Goal: Task Accomplishment & Management: Manage account settings

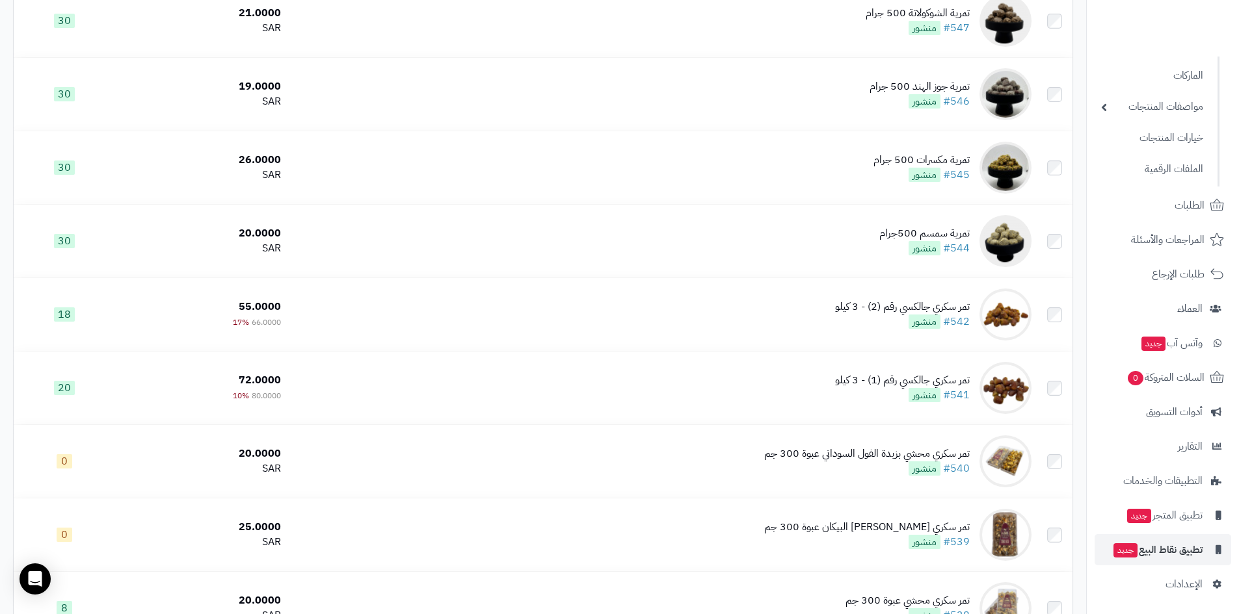
scroll to position [135, 0]
click at [1182, 506] on span "تطبيق المتجر جديد" at bounding box center [1163, 514] width 77 height 18
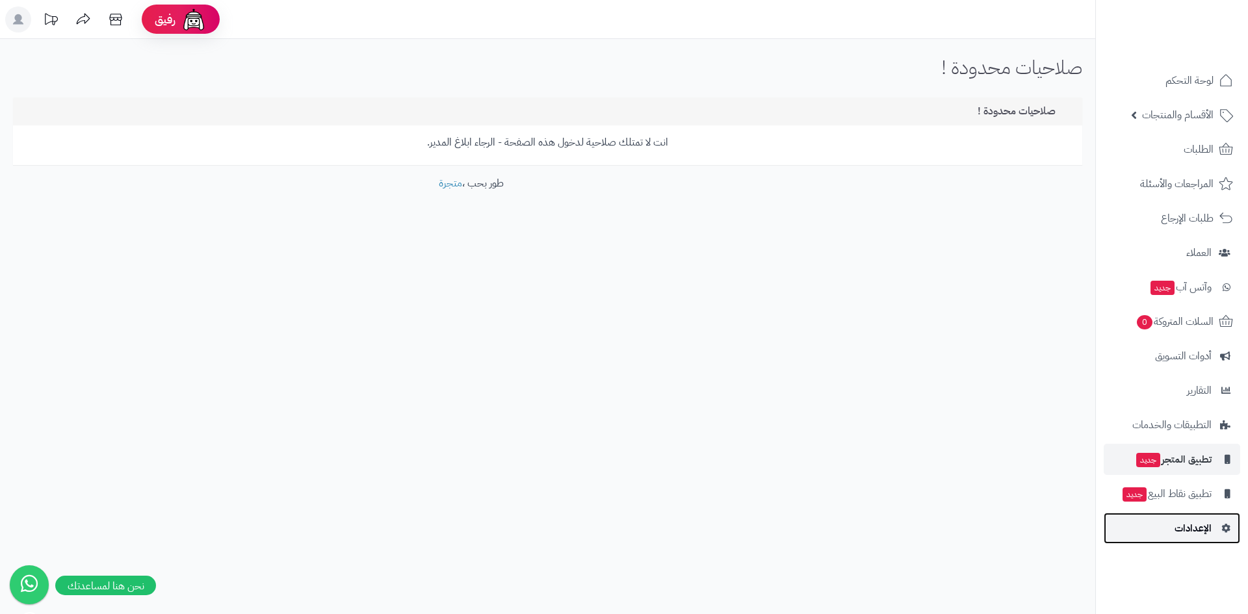
click at [1205, 531] on span "الإعدادات" at bounding box center [1193, 528] width 37 height 18
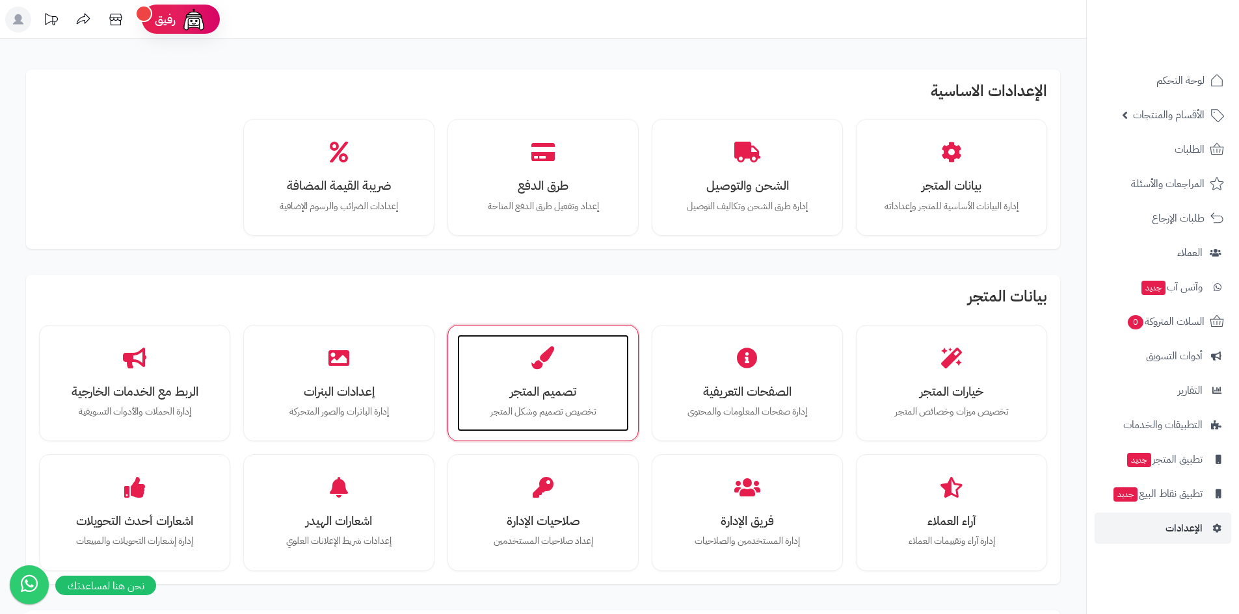
click at [568, 363] on div "تصميم المتجر تخصيص تصميم وشكل المتجر" at bounding box center [543, 384] width 172 height 98
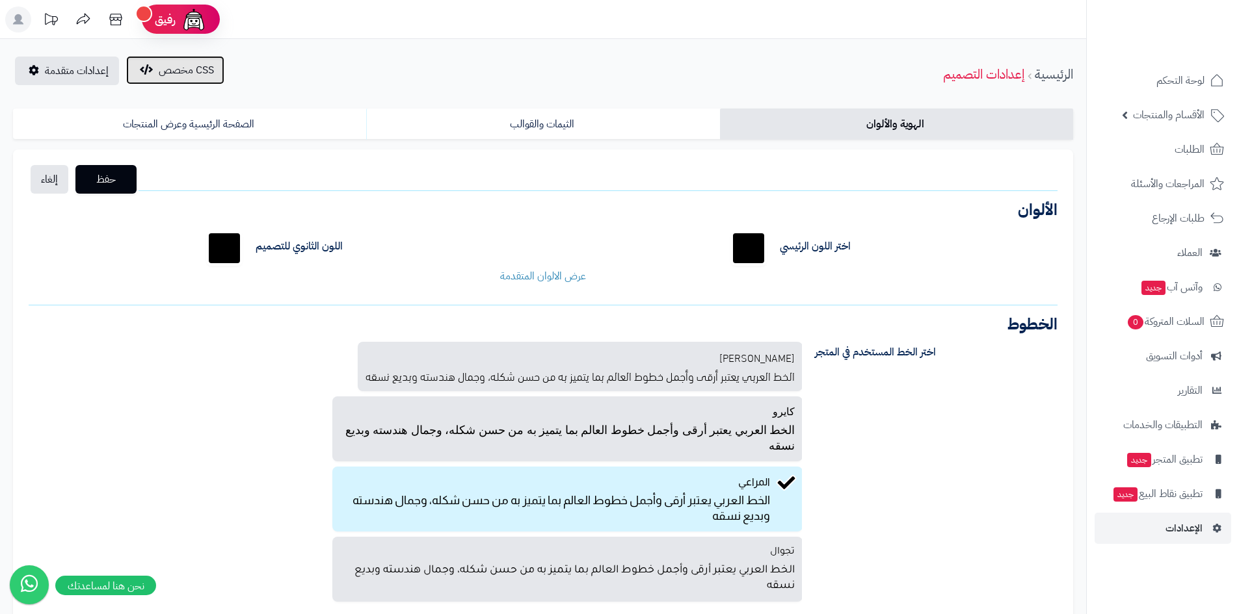
click at [152, 84] on button "CSS مخصص" at bounding box center [175, 70] width 98 height 29
click at [162, 78] on button "CSS مخصص" at bounding box center [175, 70] width 98 height 29
click at [66, 74] on span "إعدادات متقدمة" at bounding box center [77, 71] width 64 height 16
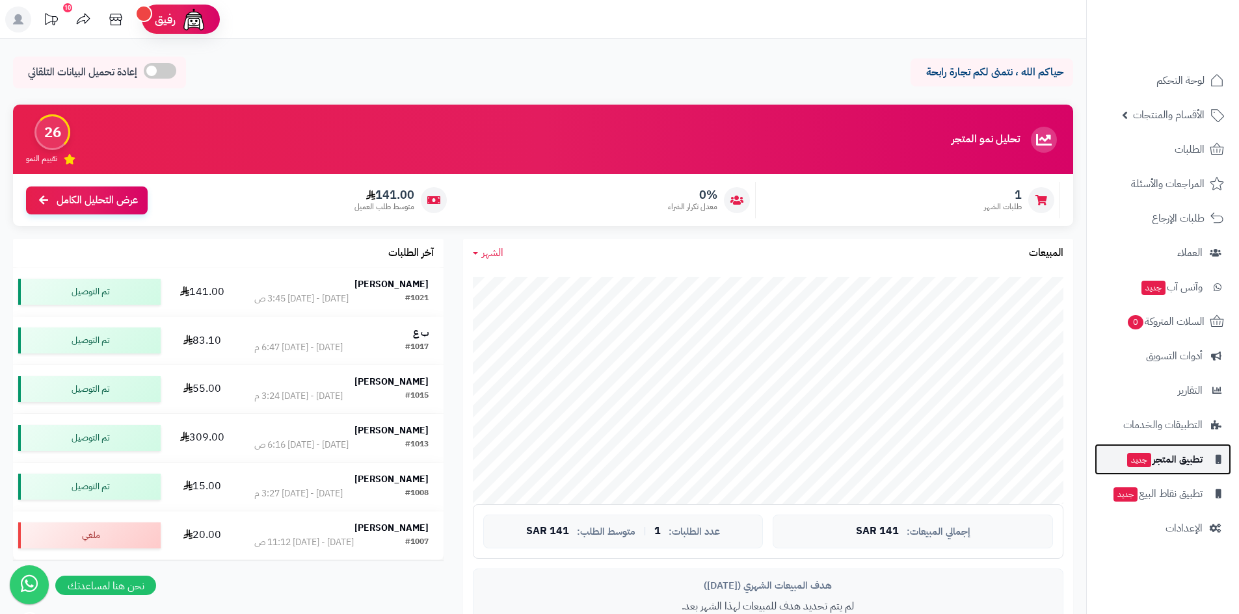
click at [1196, 464] on span "تطبيق المتجر جديد" at bounding box center [1163, 460] width 77 height 18
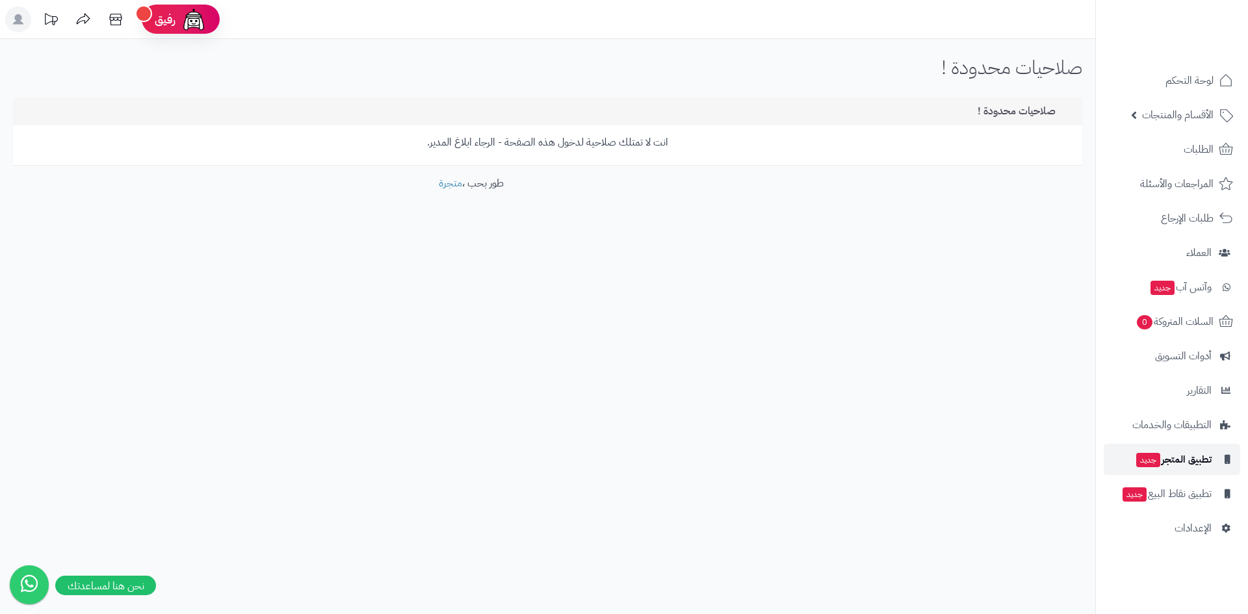
click at [1194, 459] on span "تطبيق المتجر جديد" at bounding box center [1173, 460] width 77 height 18
click at [1198, 108] on span "الأقسام والمنتجات" at bounding box center [1178, 115] width 72 height 18
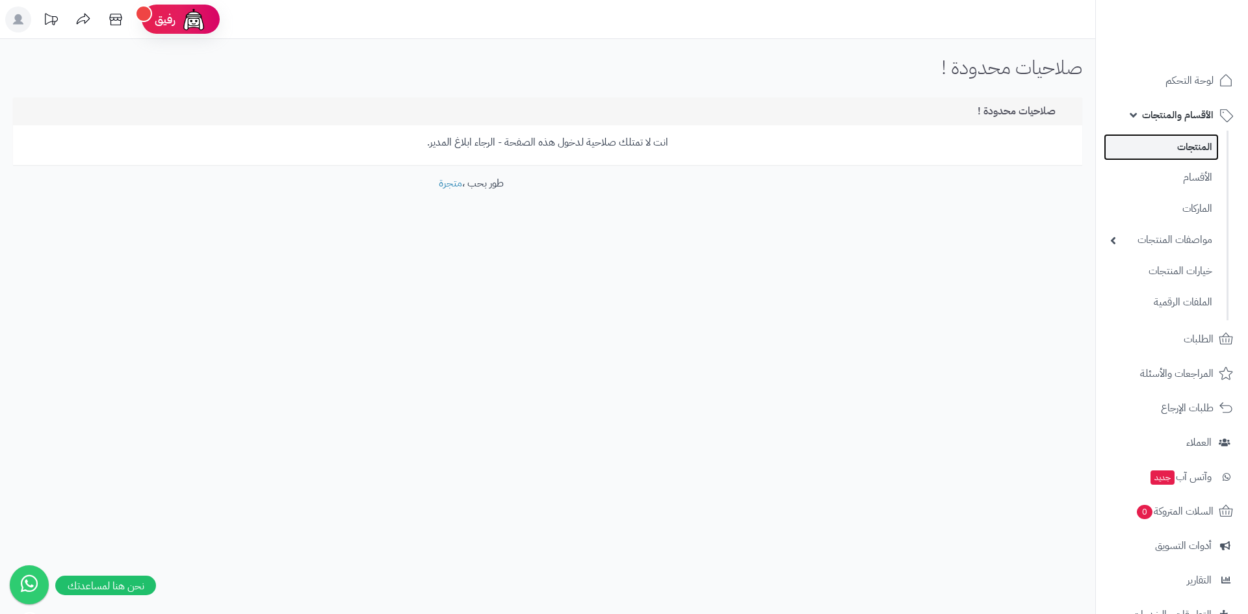
click at [1201, 143] on link "المنتجات" at bounding box center [1161, 147] width 115 height 27
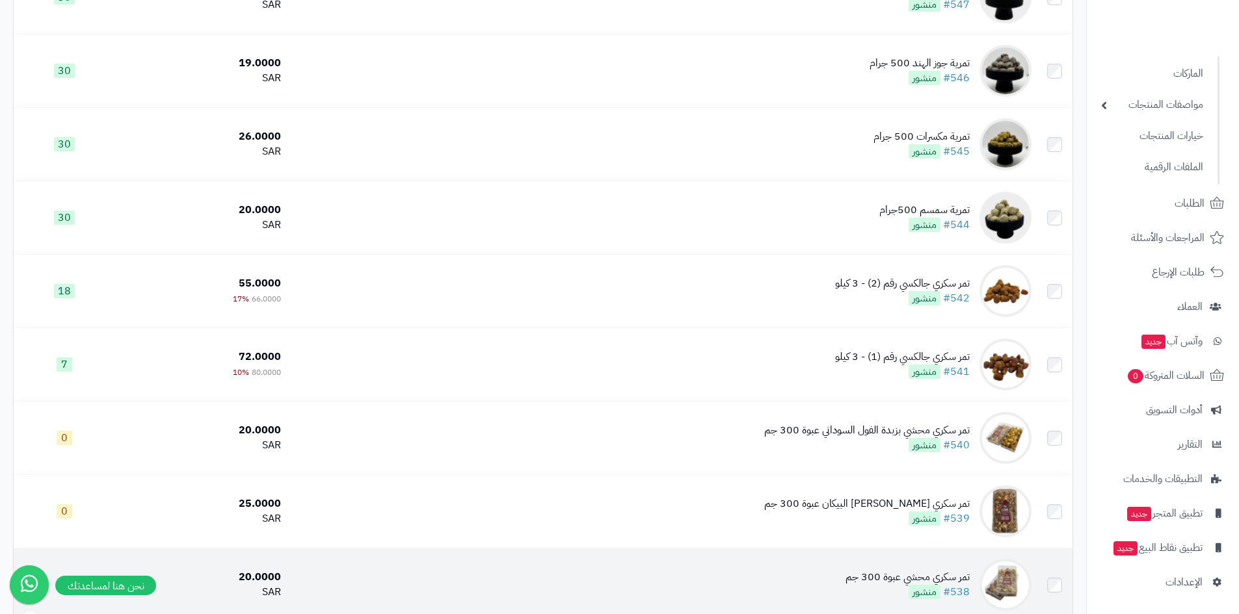
scroll to position [390, 0]
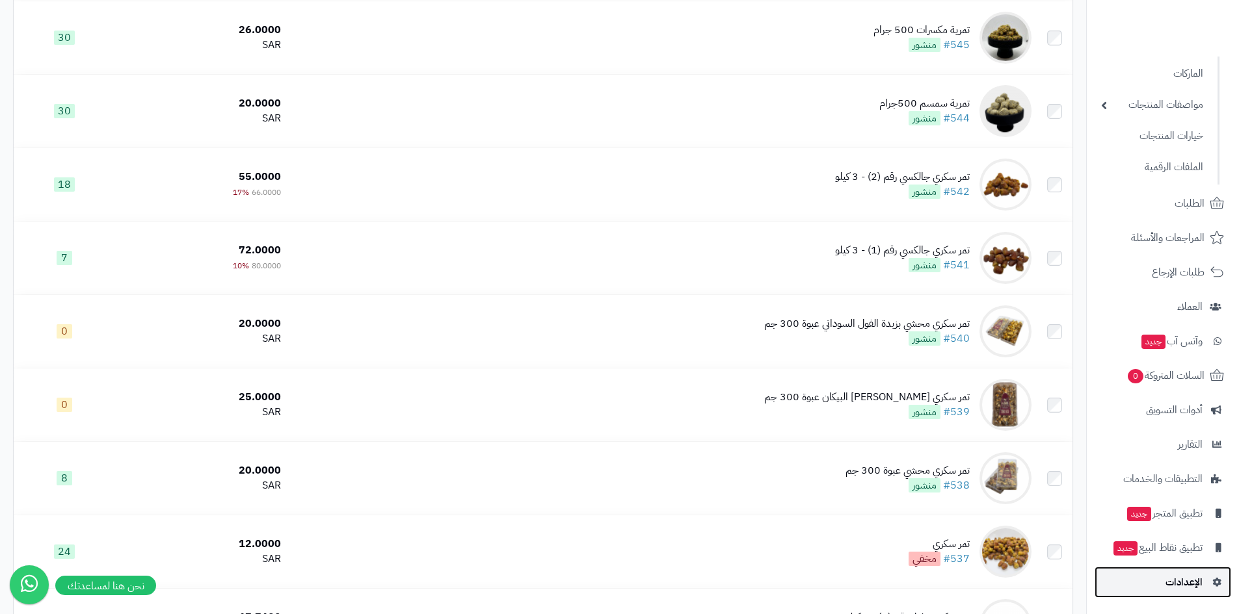
click at [1194, 581] on span "الإعدادات" at bounding box center [1183, 582] width 37 height 18
click at [1192, 587] on span "الإعدادات" at bounding box center [1183, 582] width 37 height 18
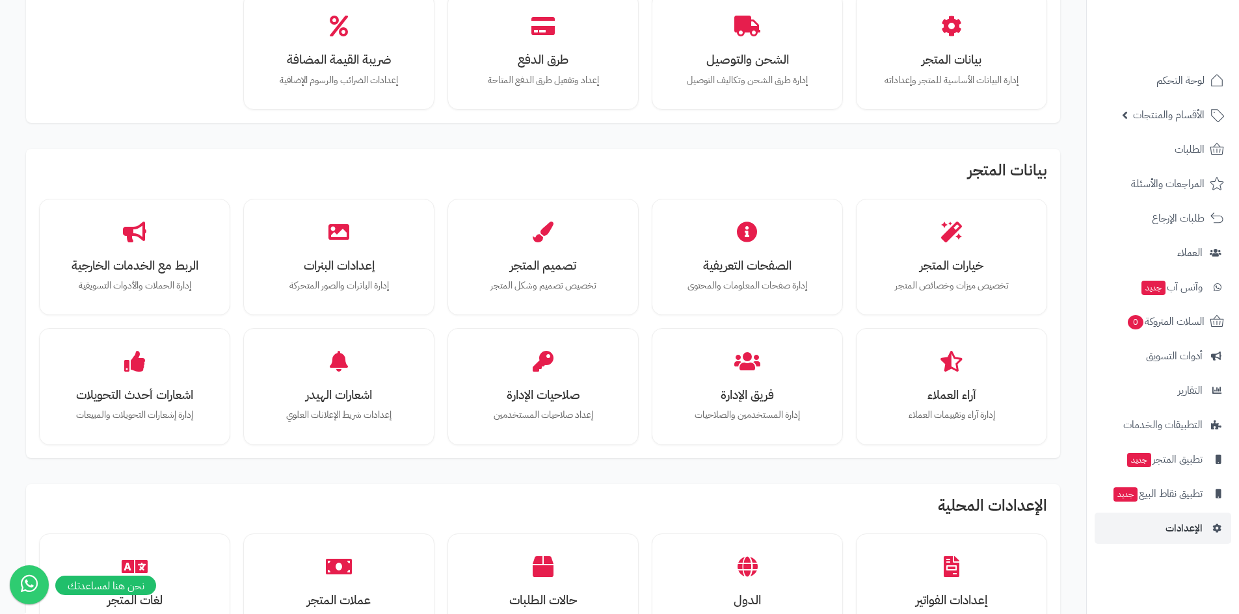
scroll to position [130, 0]
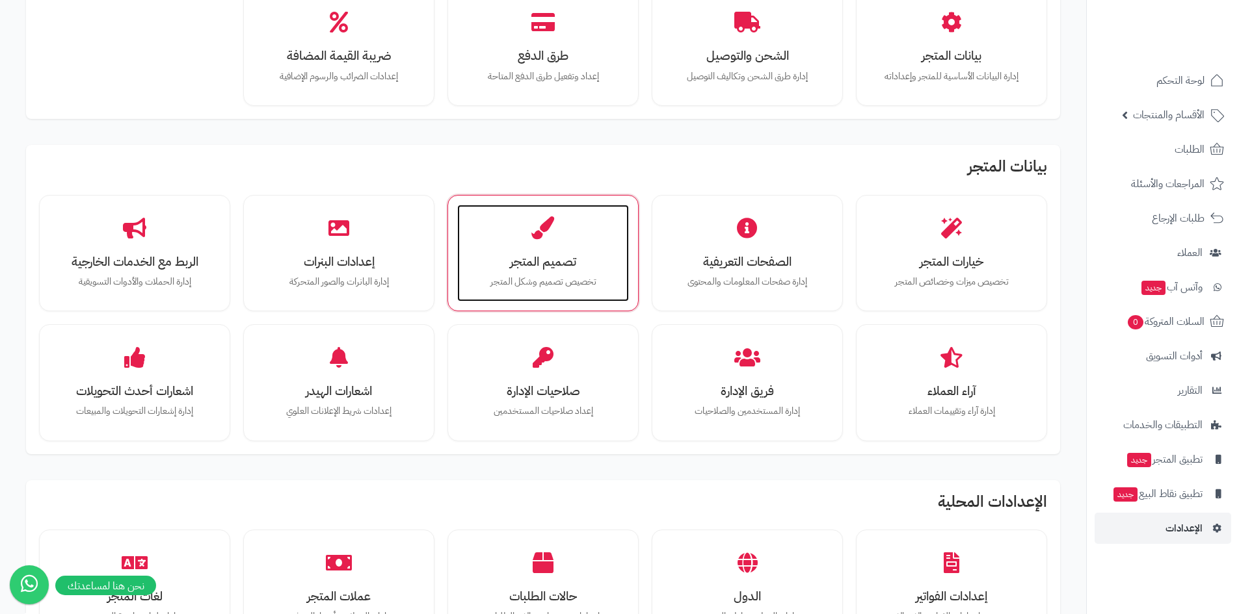
click at [542, 255] on h3 "تصميم المتجر" at bounding box center [543, 262] width 146 height 14
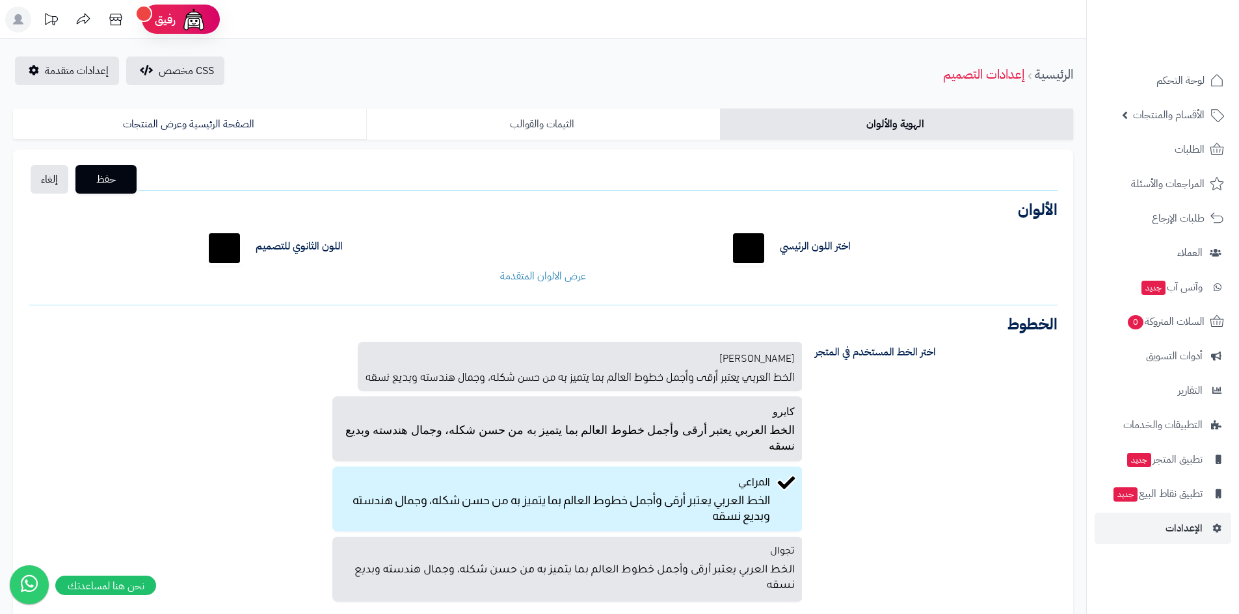
click at [528, 125] on link "الثيمات والقوالب" at bounding box center [542, 124] width 353 height 31
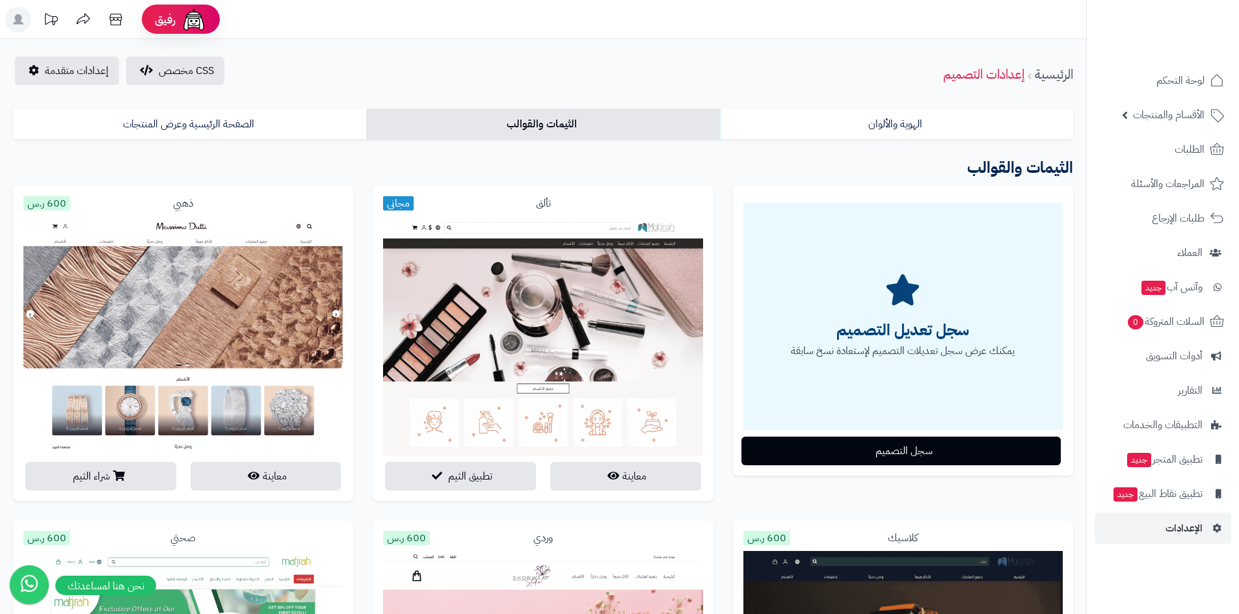
click at [854, 446] on button "سجل التصميم" at bounding box center [900, 450] width 319 height 29
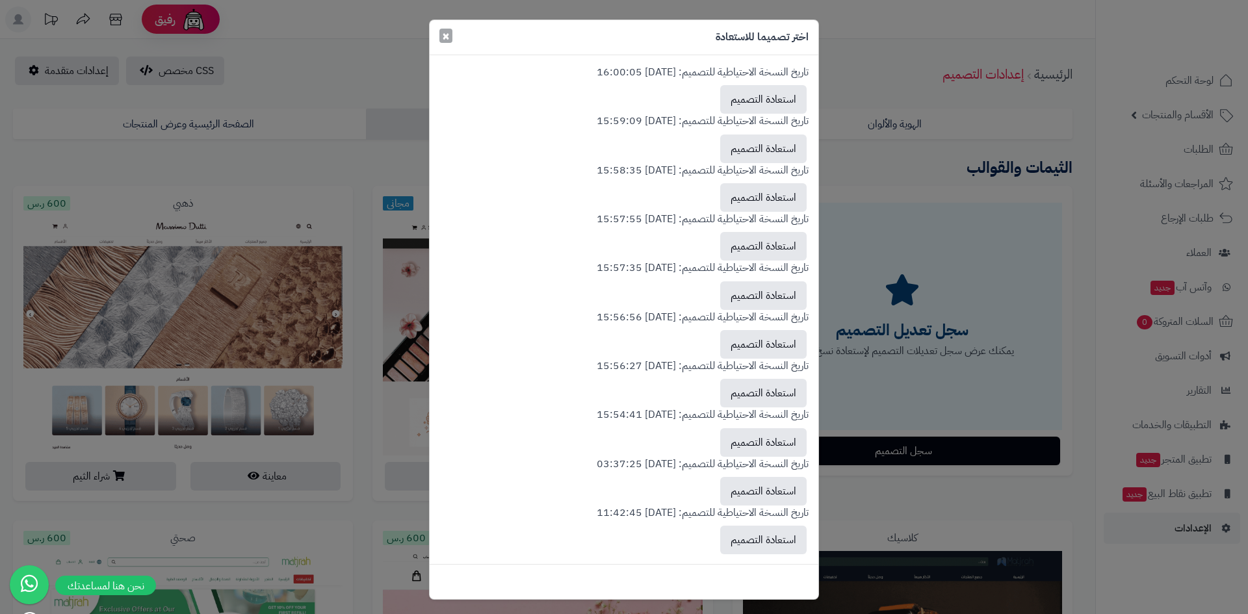
click at [450, 33] on span "×" at bounding box center [446, 36] width 8 height 20
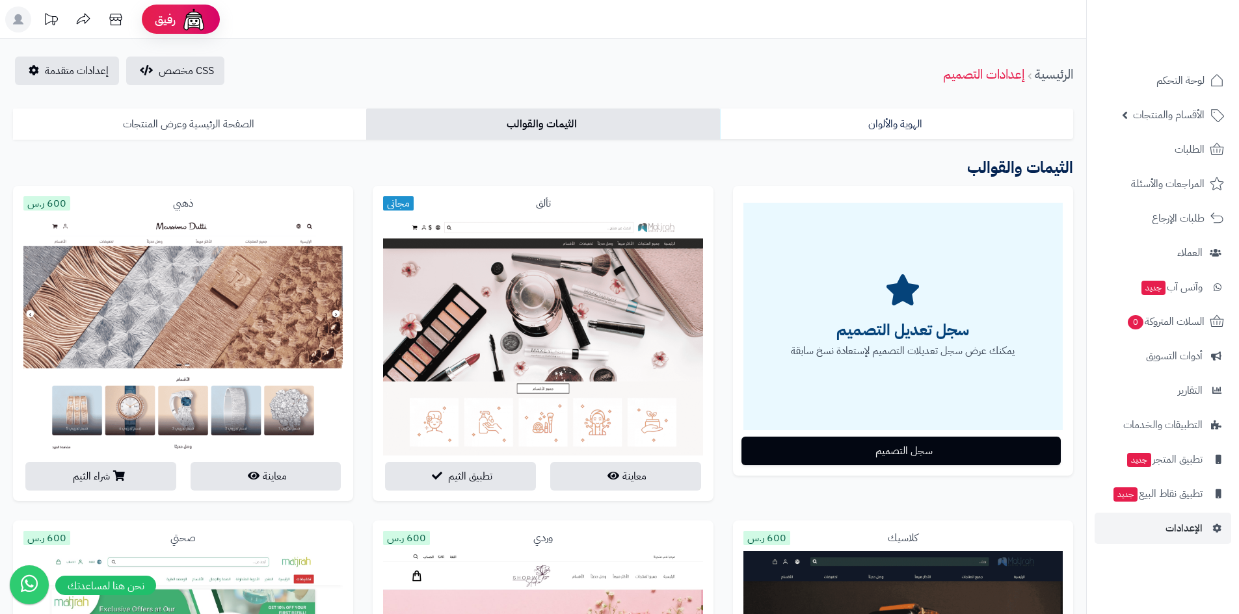
click at [175, 120] on link "الصفحة الرئيسية وعرض المنتجات" at bounding box center [189, 124] width 353 height 31
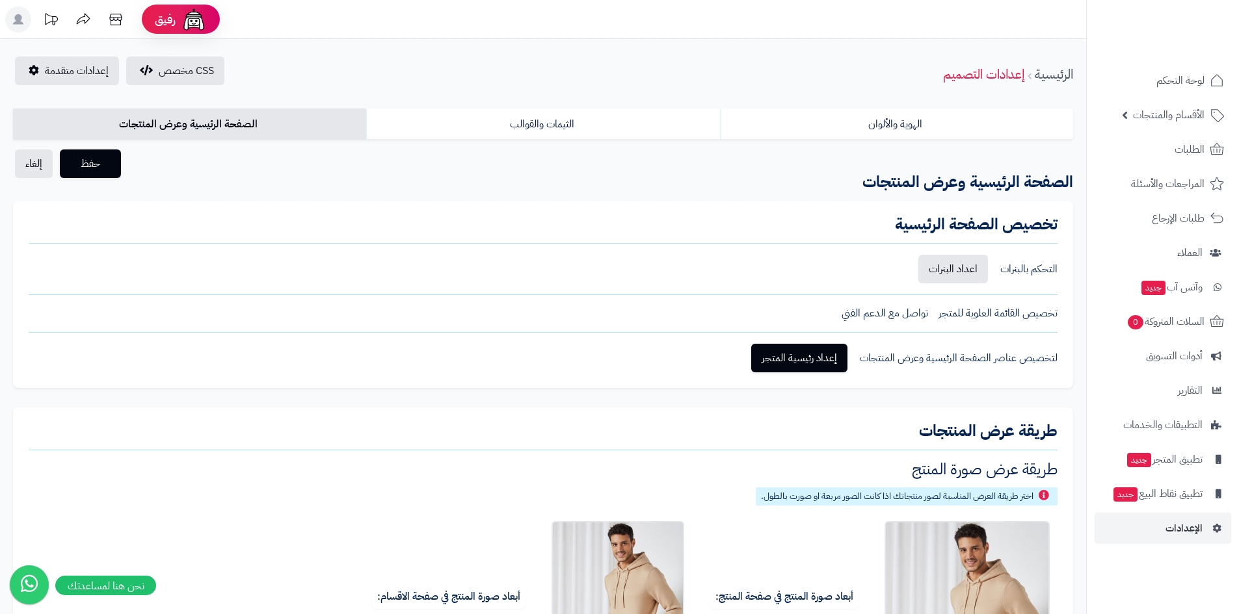
click at [1030, 272] on div "التحكم بالبنرات" at bounding box center [1028, 269] width 57 height 15
click at [951, 268] on link "اعداد البنرات" at bounding box center [953, 269] width 70 height 29
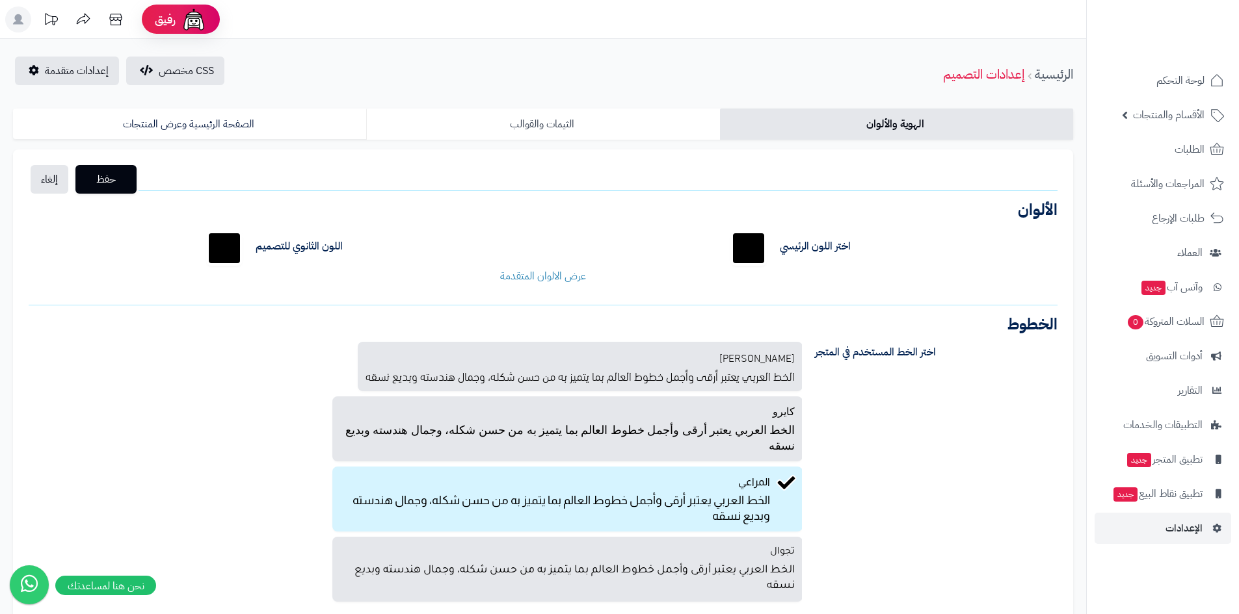
click at [471, 121] on link "الثيمات والقوالب" at bounding box center [542, 124] width 353 height 31
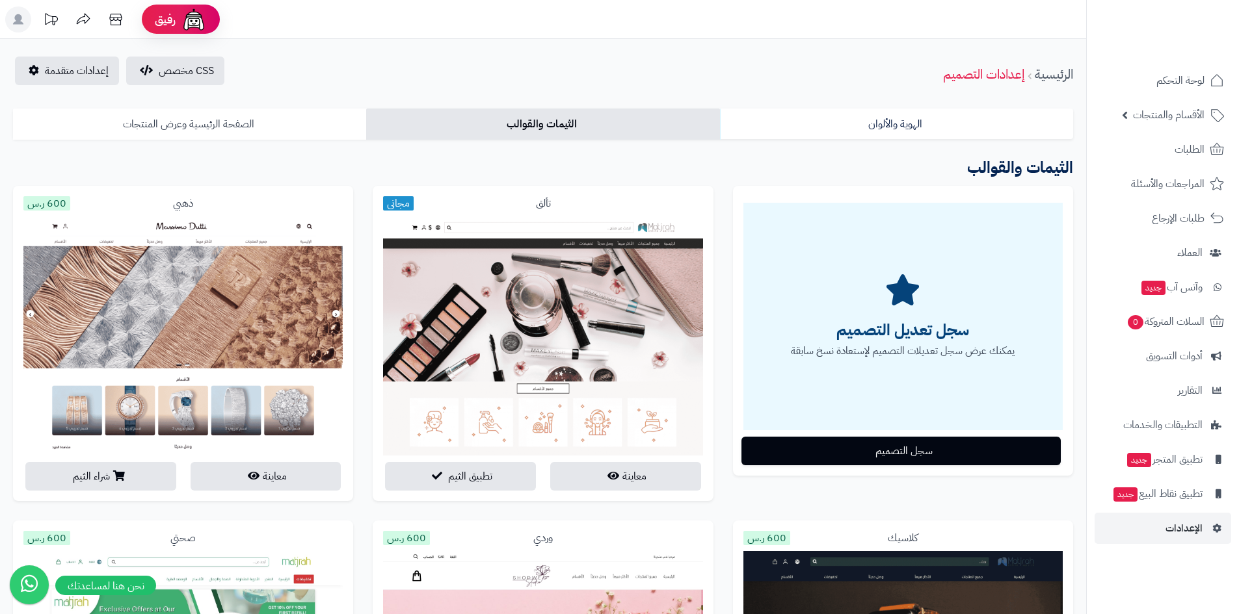
click at [223, 120] on link "الصفحة الرئيسية وعرض المنتجات" at bounding box center [189, 124] width 353 height 31
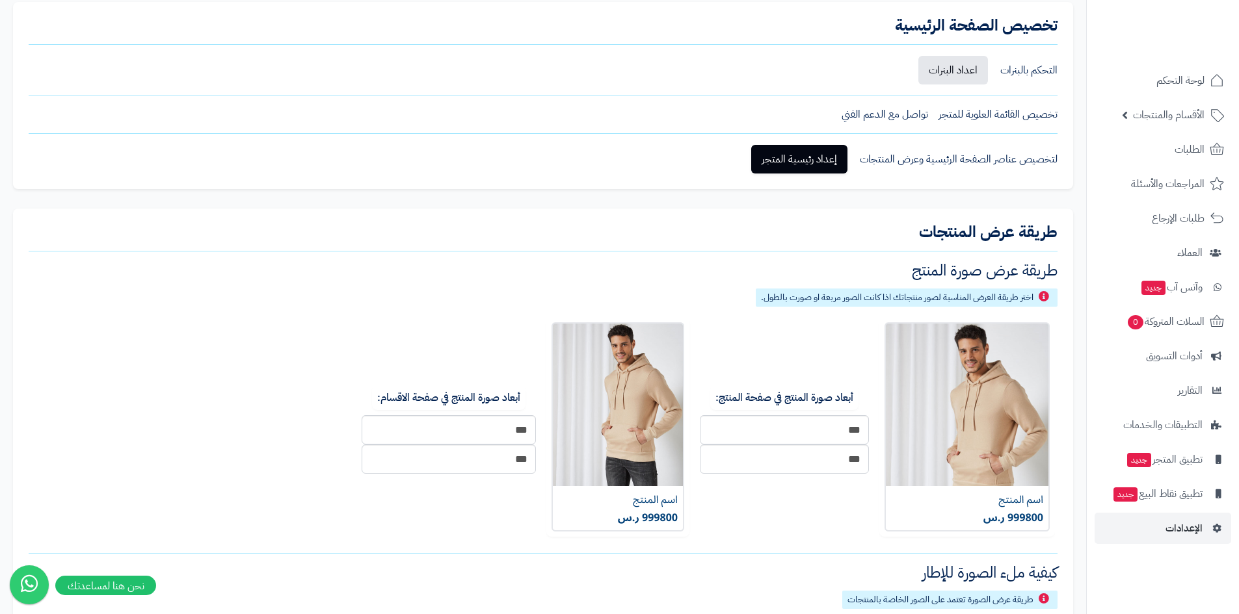
scroll to position [62, 0]
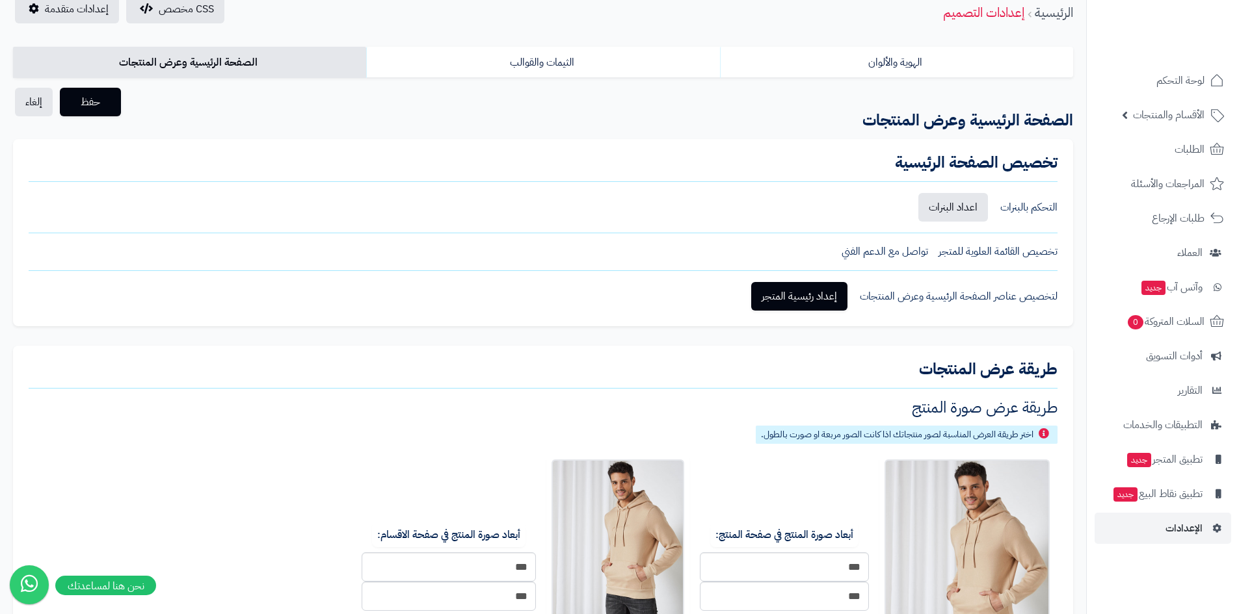
click at [1033, 203] on div "التحكم بالبنرات" at bounding box center [1028, 207] width 57 height 15
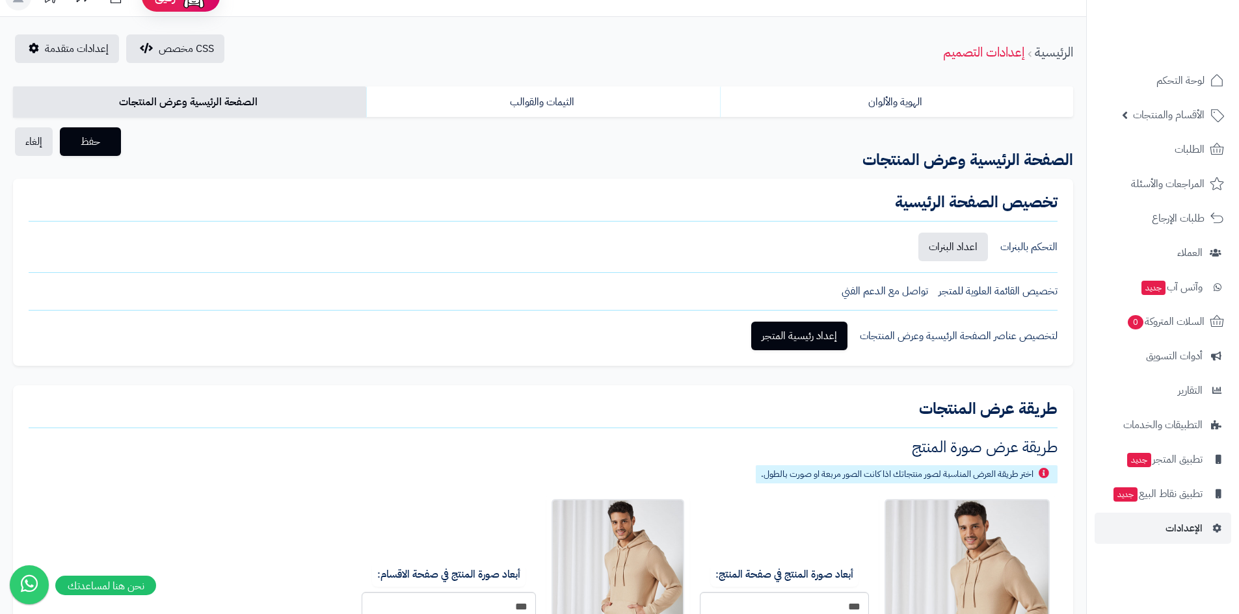
scroll to position [0, 0]
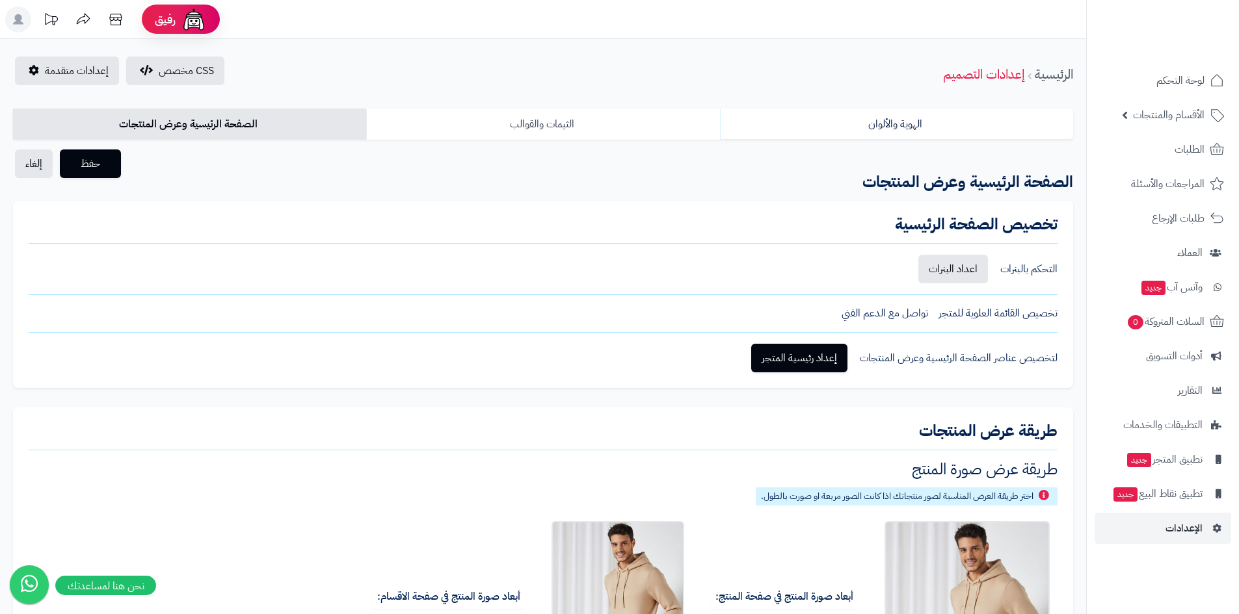
click at [571, 129] on link "الثيمات والقوالب" at bounding box center [542, 124] width 353 height 31
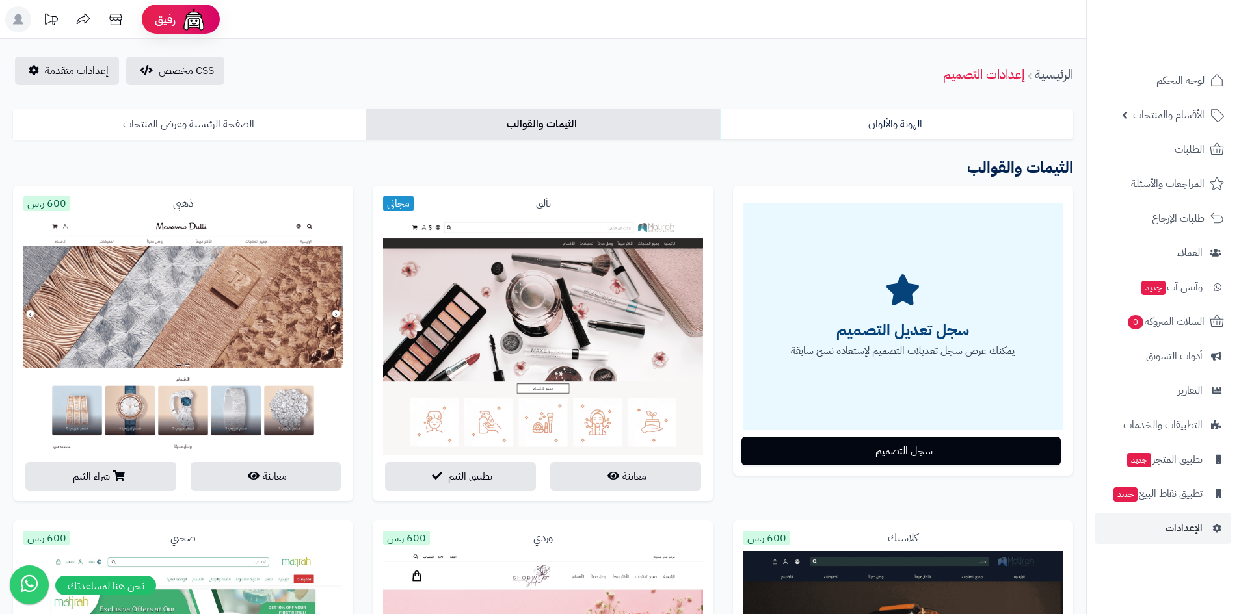
click at [179, 120] on link "الصفحة الرئيسية وعرض المنتجات" at bounding box center [189, 124] width 353 height 31
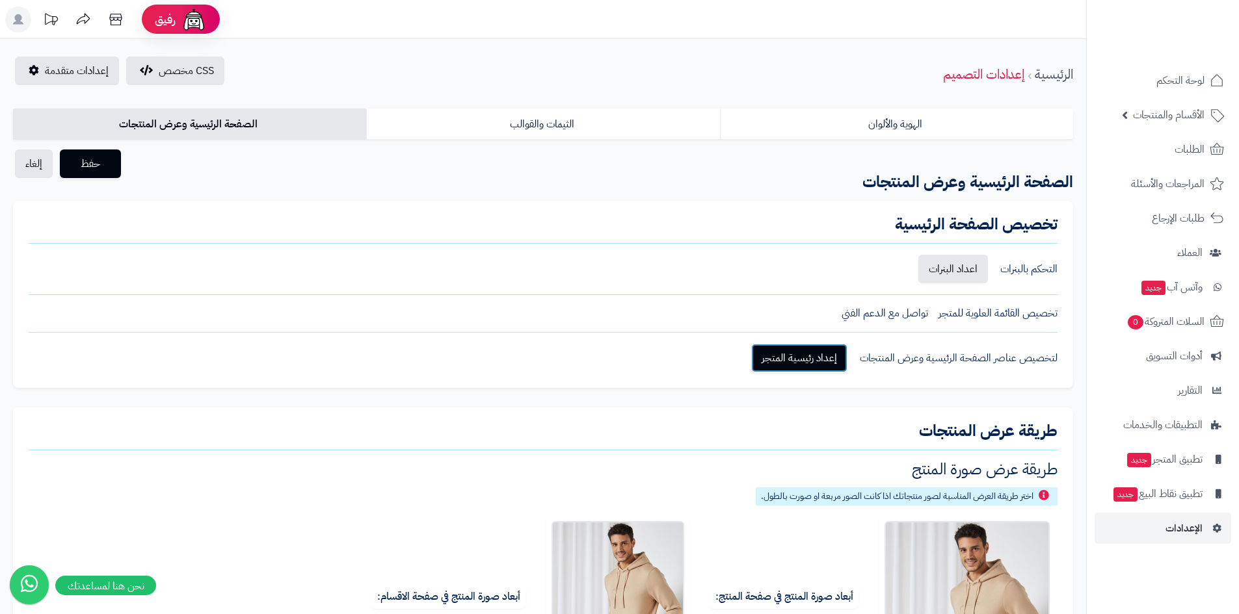
click at [821, 359] on link "إعداد رئيسية المتجر" at bounding box center [799, 358] width 96 height 29
